Goal: Complete application form

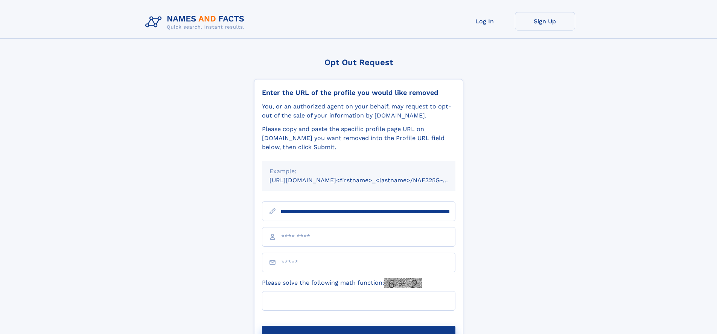
scroll to position [0, 99]
type input "**********"
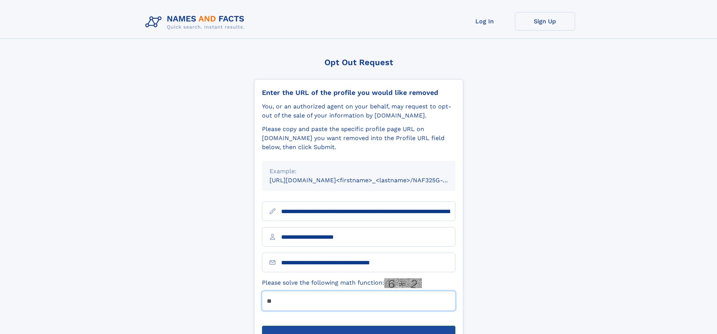
type input "**"
click at [359, 326] on button "Submit Opt Out Request" at bounding box center [359, 338] width 194 height 24
